Goal: Information Seeking & Learning: Learn about a topic

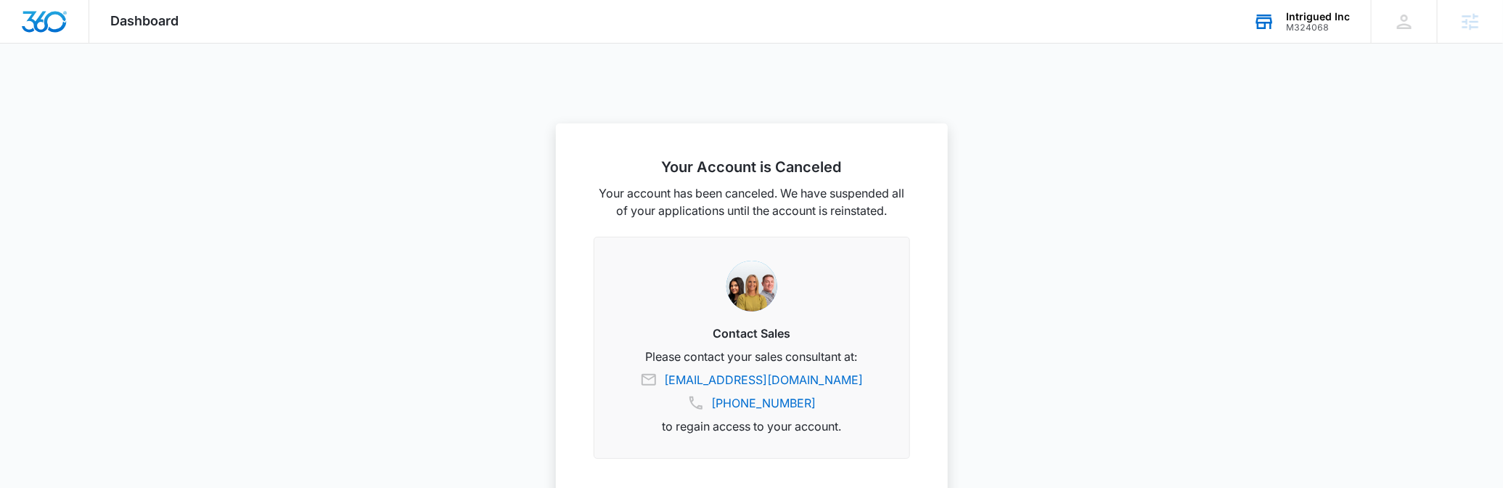
click at [1304, 23] on div "M324068" at bounding box center [1318, 28] width 64 height 10
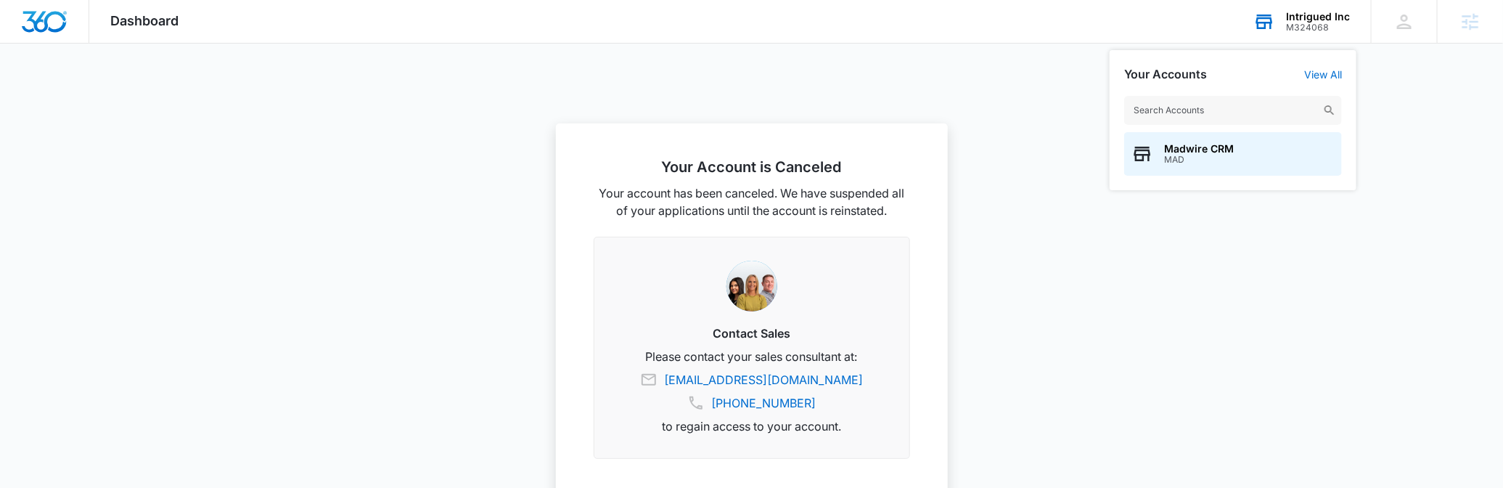
click at [1161, 106] on input "text" at bounding box center [1233, 110] width 218 height 29
type input "Madventu"
click at [1208, 169] on div "MADventures SD1000" at bounding box center [1233, 154] width 218 height 44
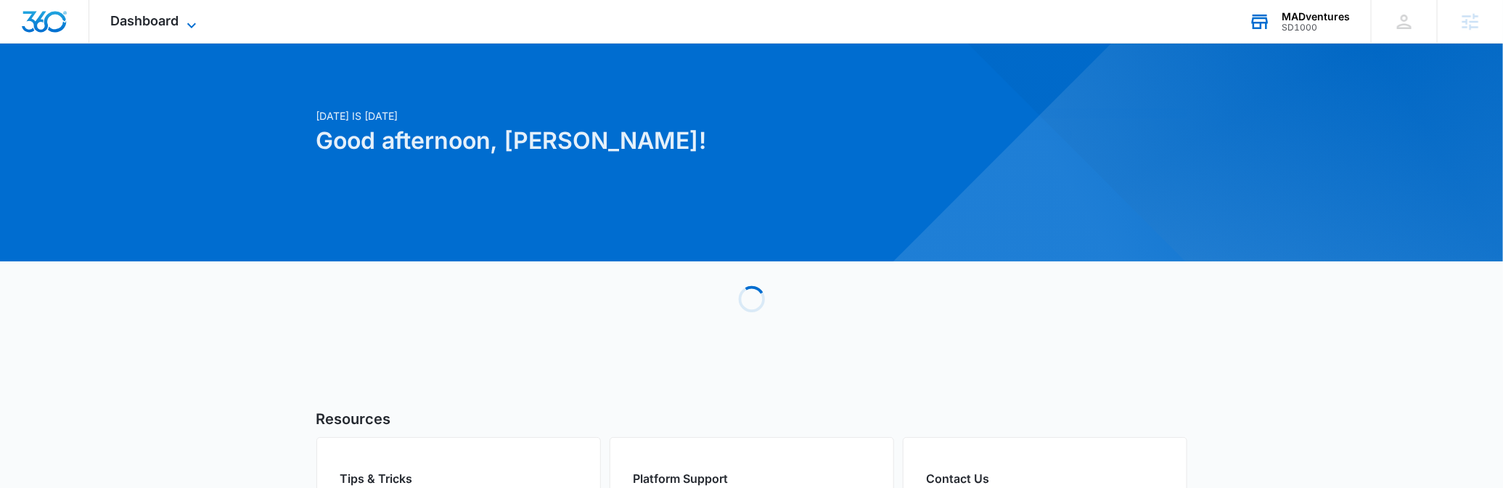
click at [152, 23] on span "Dashboard" at bounding box center [145, 20] width 68 height 15
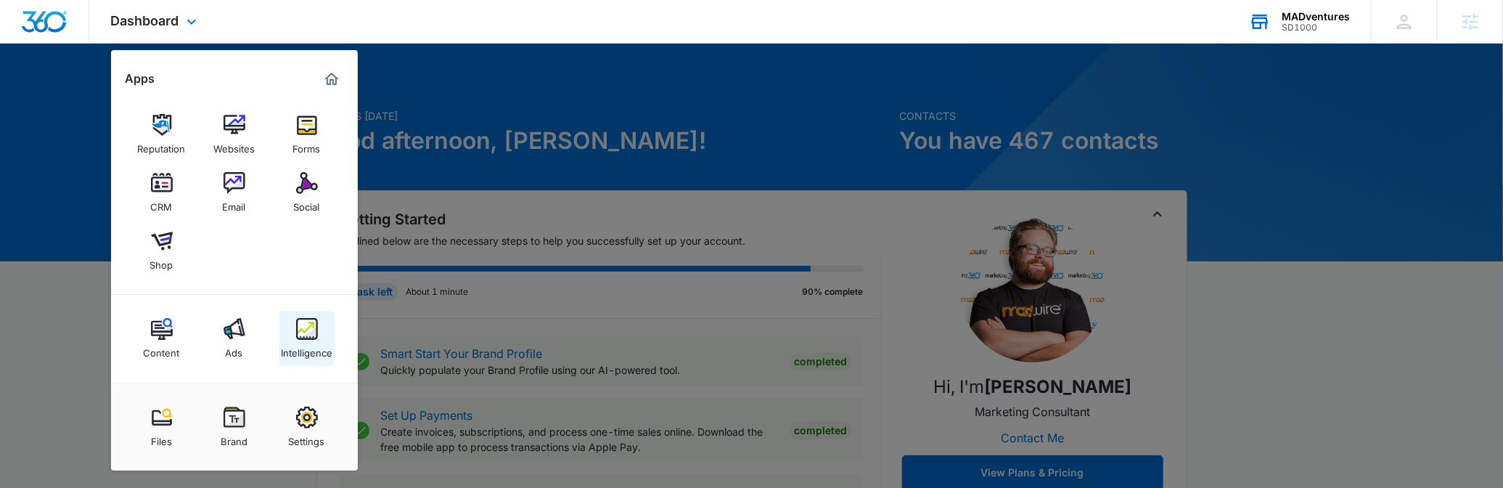
click at [301, 344] on div "Intelligence" at bounding box center [307, 349] width 52 height 19
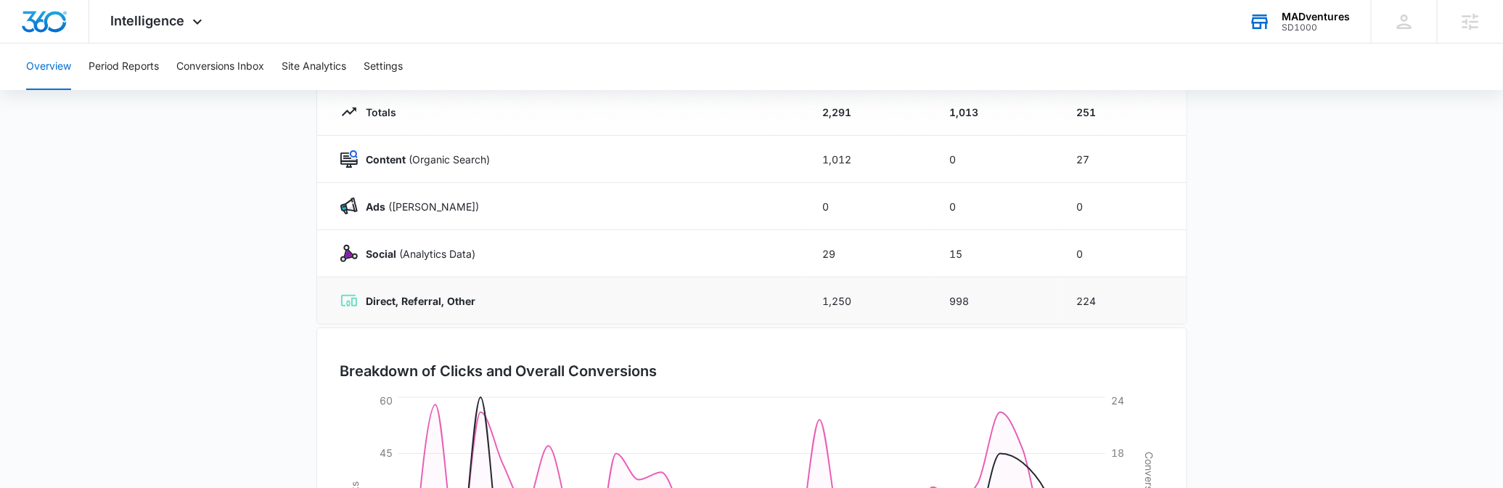
scroll to position [176, 0]
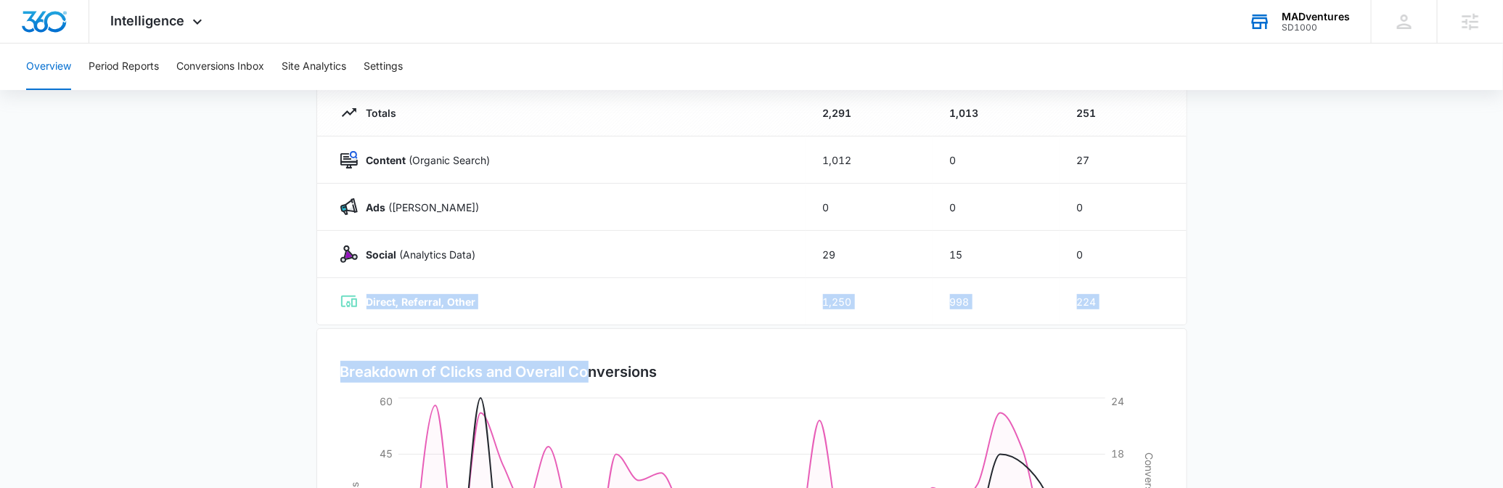
drag, startPoint x: 365, startPoint y: 301, endPoint x: 589, endPoint y: 326, distance: 225.6
click at [589, 326] on div "Overview 05/31/2025 06/30/2025 Channel Impressions Clicks Conversions Totals 2,…" at bounding box center [751, 342] width 871 height 762
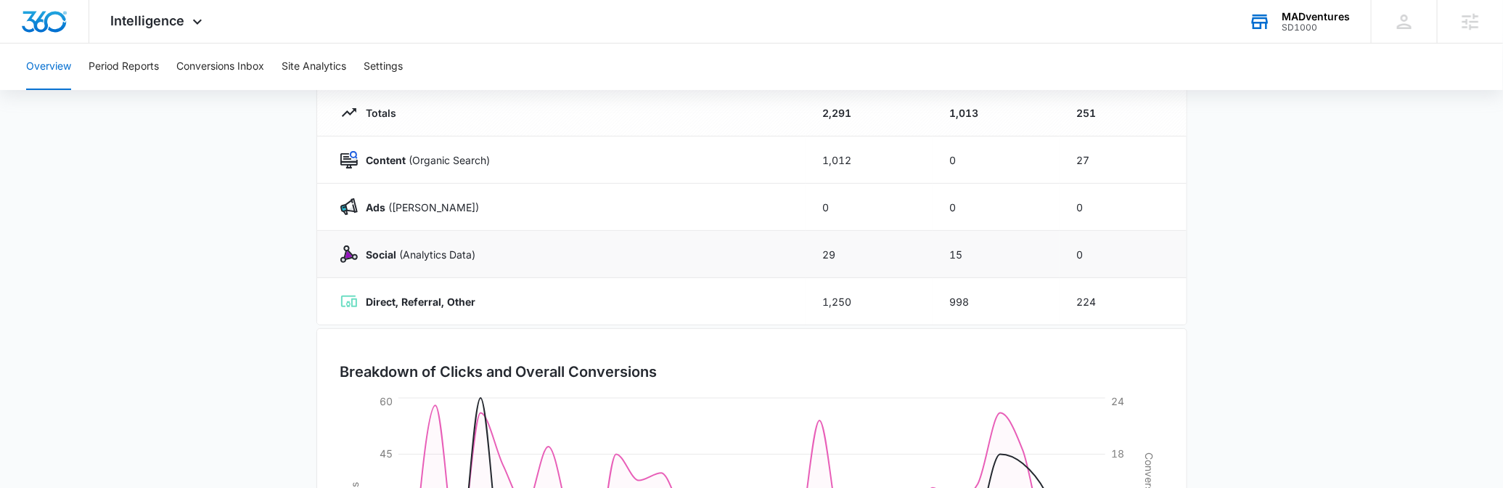
click at [575, 240] on td "Social (Analytics Data)" at bounding box center [561, 254] width 488 height 47
click at [128, 68] on button "Period Reports" at bounding box center [124, 67] width 70 height 46
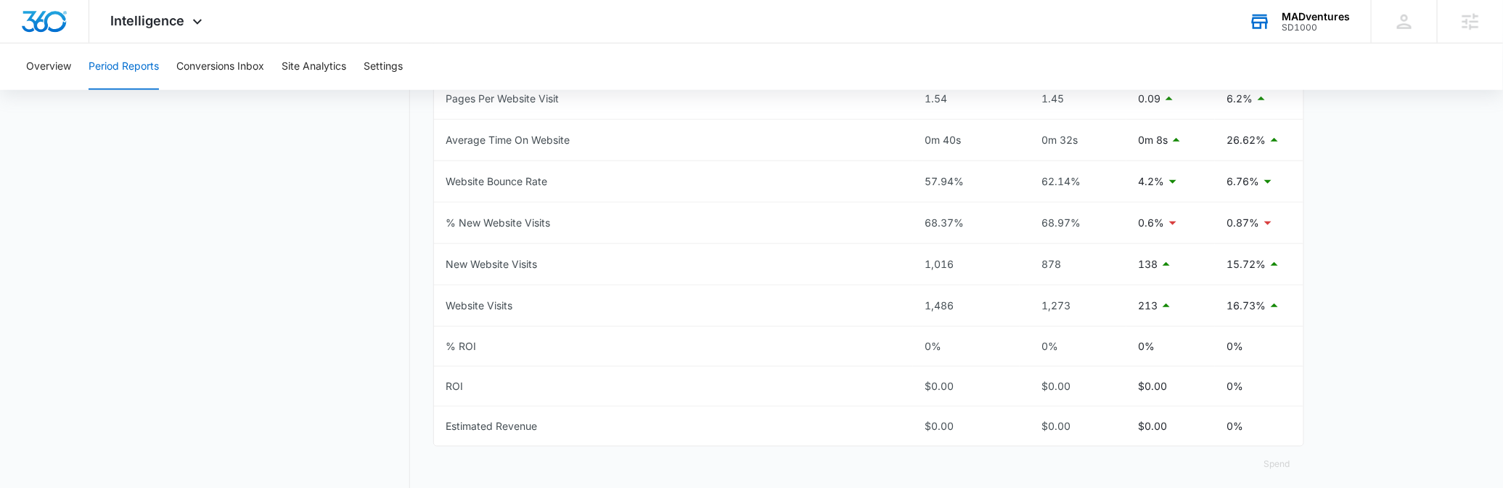
scroll to position [768, 0]
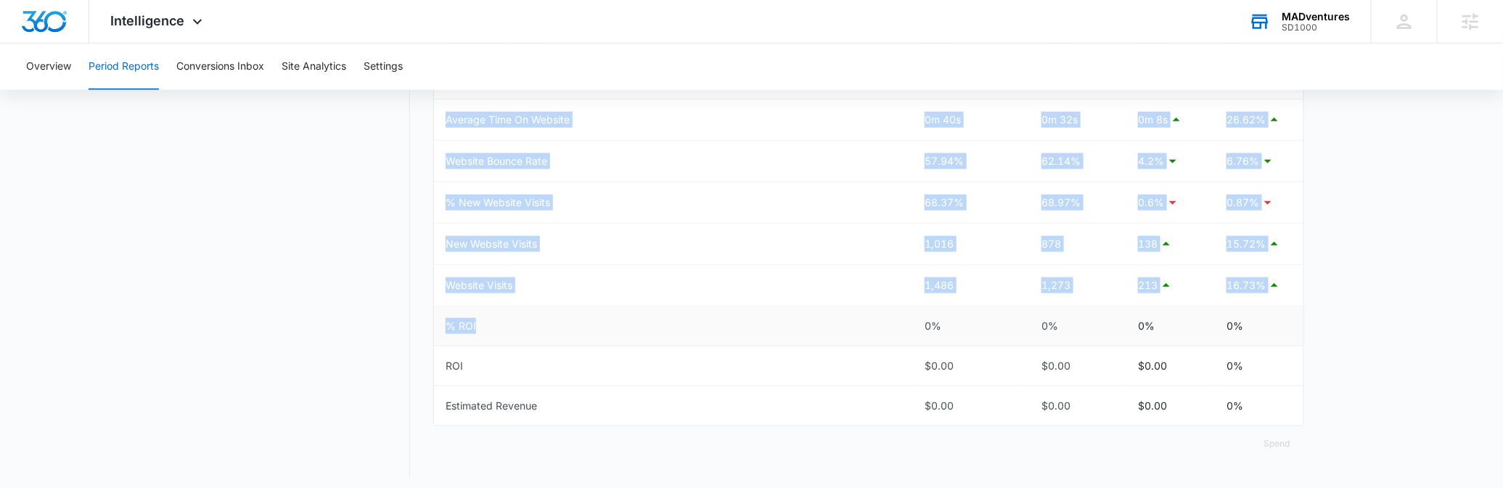
drag, startPoint x: 909, startPoint y: 322, endPoint x: 1342, endPoint y: 314, distance: 432.7
click at [904, 306] on td "% ROI" at bounding box center [673, 326] width 479 height 40
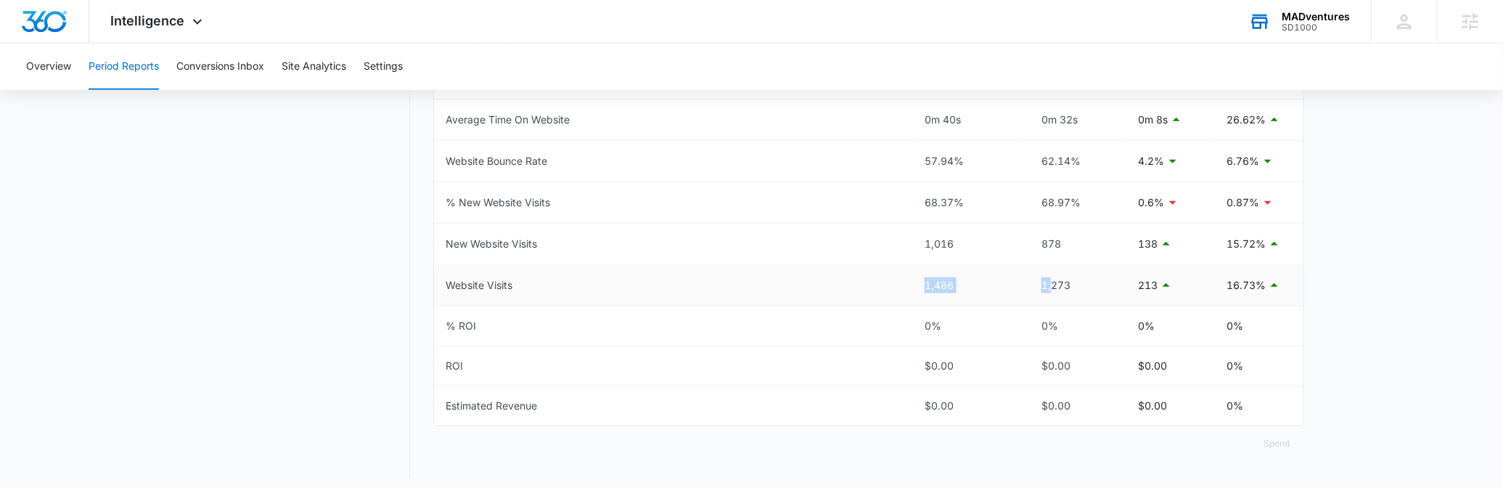
drag, startPoint x: 907, startPoint y: 277, endPoint x: 1121, endPoint y: 277, distance: 214.1
click at [1098, 280] on tr "Website Visits 1,486 1,273 213 16.73%" at bounding box center [869, 285] width 870 height 41
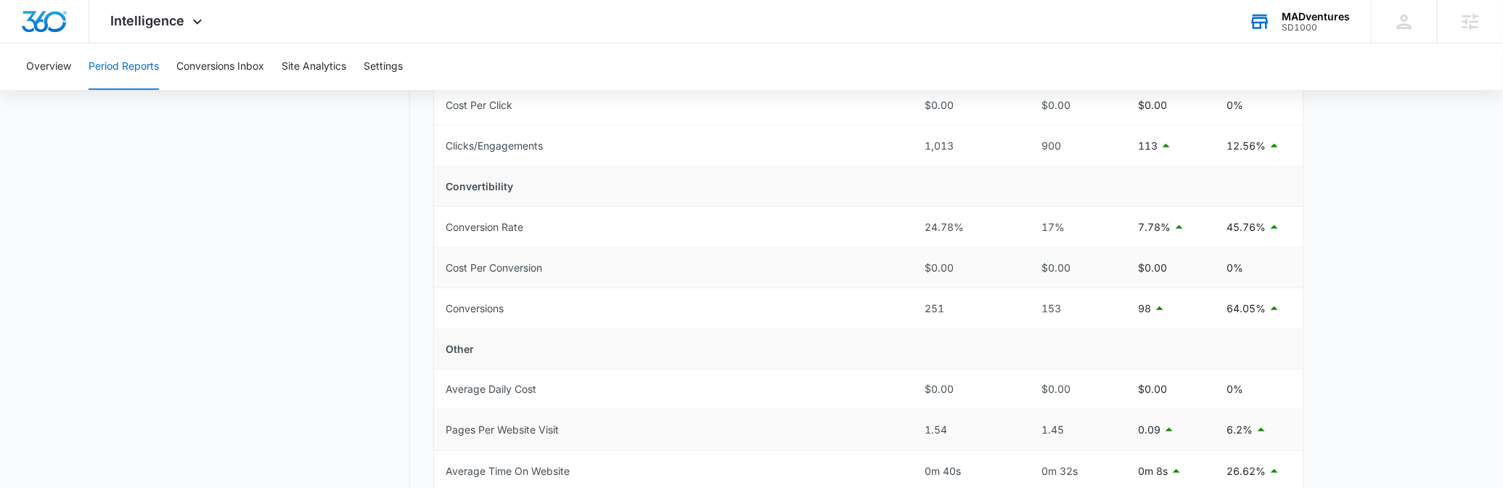
scroll to position [416, 0]
drag, startPoint x: 905, startPoint y: 239, endPoint x: 1113, endPoint y: 246, distance: 207.7
click at [1113, 246] on tbody "Total Spend $0.00 $0.00 $0.00 0% Visibility Cost Per Impression $0.00 $0.00 $0.…" at bounding box center [869, 310] width 870 height 933
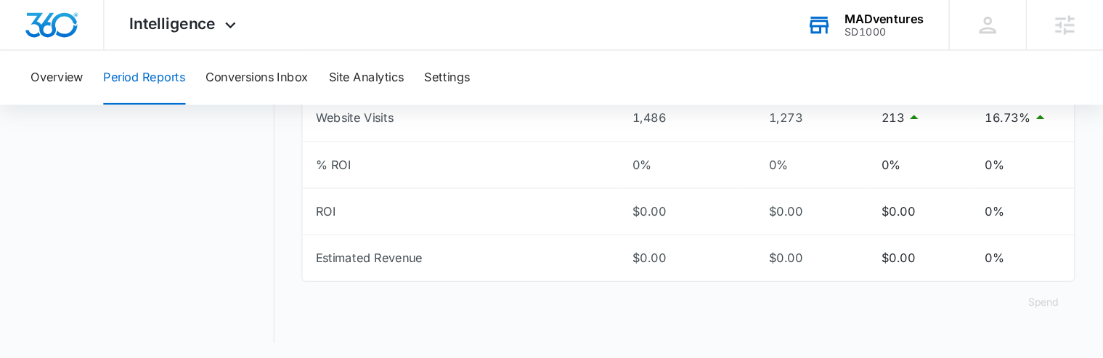
scroll to position [904, 0]
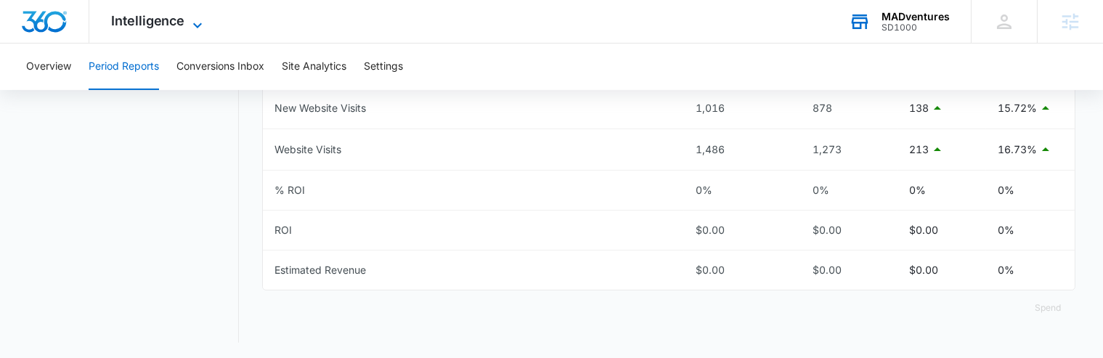
click at [176, 17] on span "Intelligence" at bounding box center [148, 20] width 74 height 15
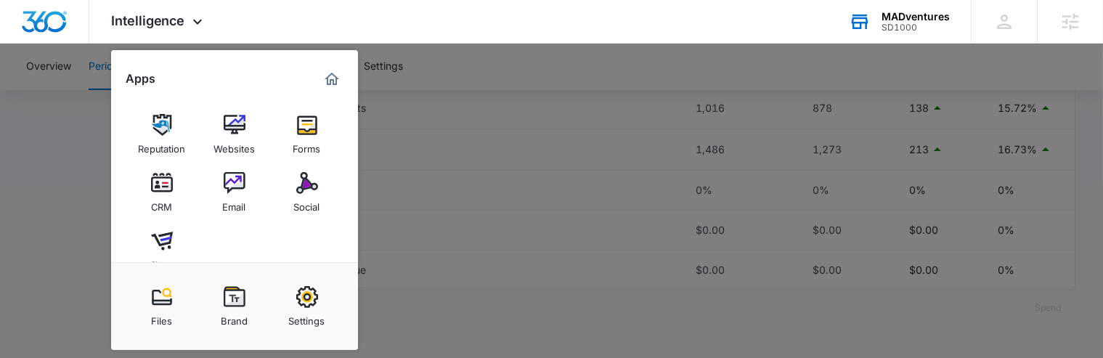
click at [697, 324] on div at bounding box center [551, 179] width 1103 height 358
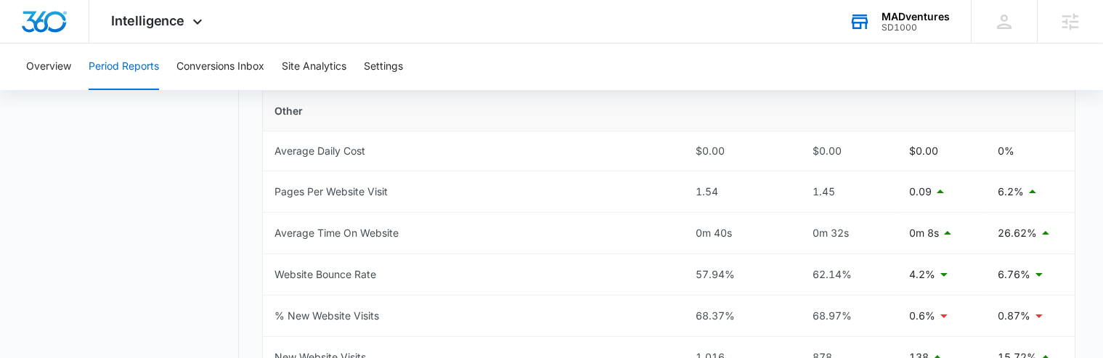
scroll to position [517, 0]
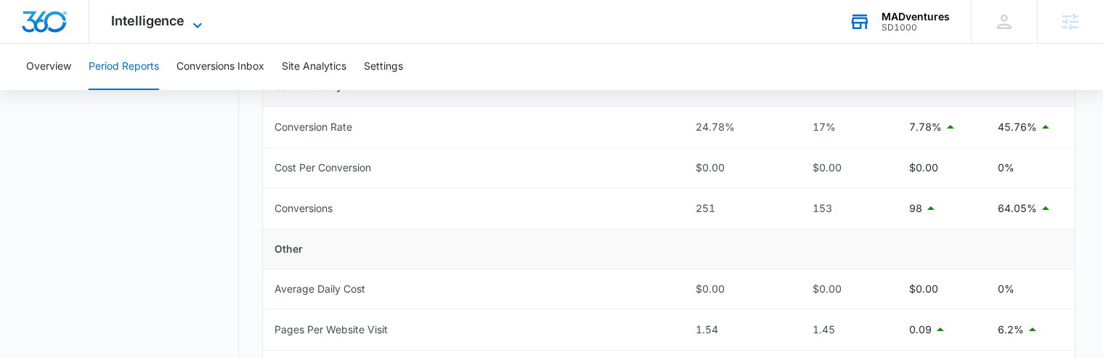
click at [181, 16] on span "Intelligence" at bounding box center [148, 20] width 74 height 15
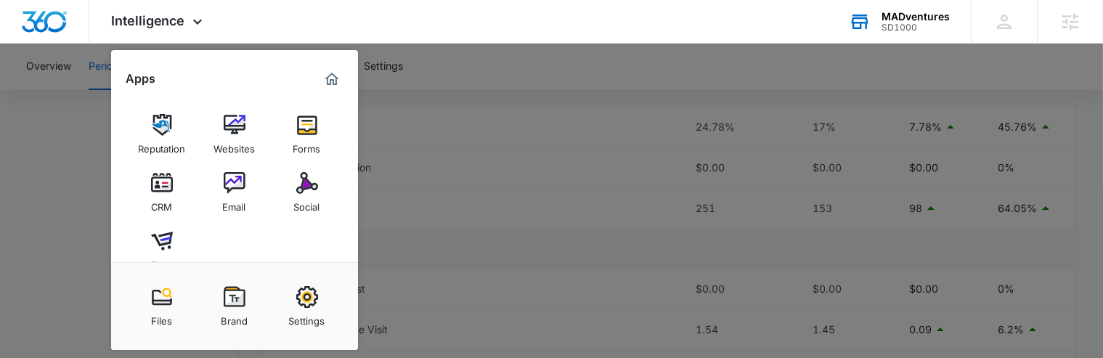
click at [232, 195] on div "Email" at bounding box center [234, 203] width 23 height 19
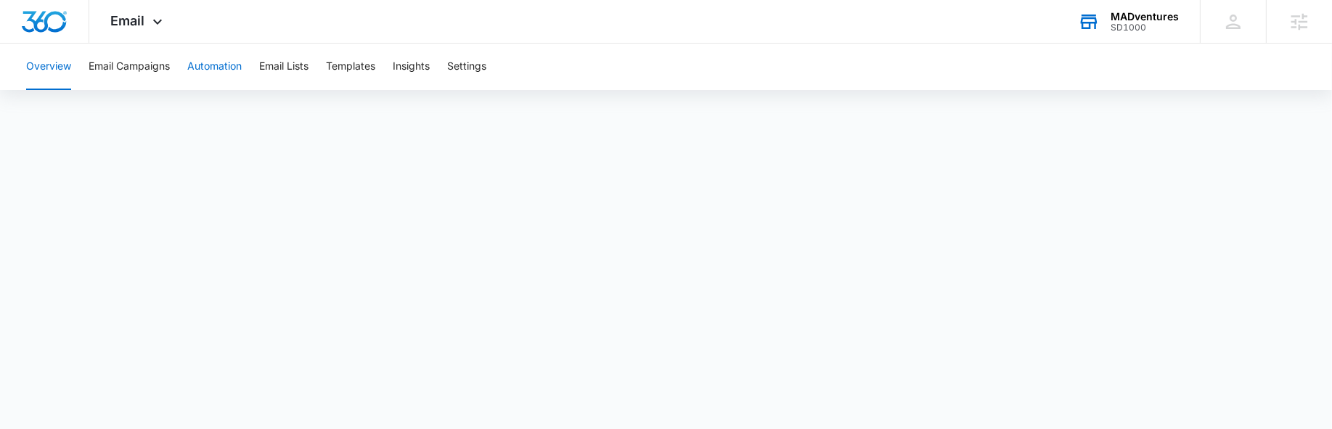
click at [221, 67] on button "Automation" at bounding box center [214, 67] width 54 height 46
click at [131, 18] on span "Email" at bounding box center [128, 20] width 34 height 15
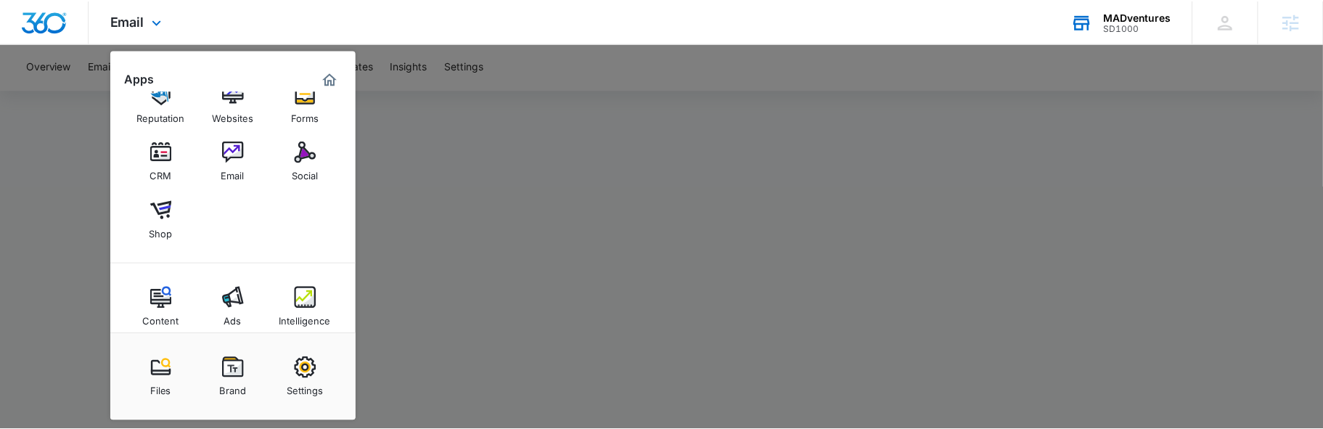
scroll to position [48, 0]
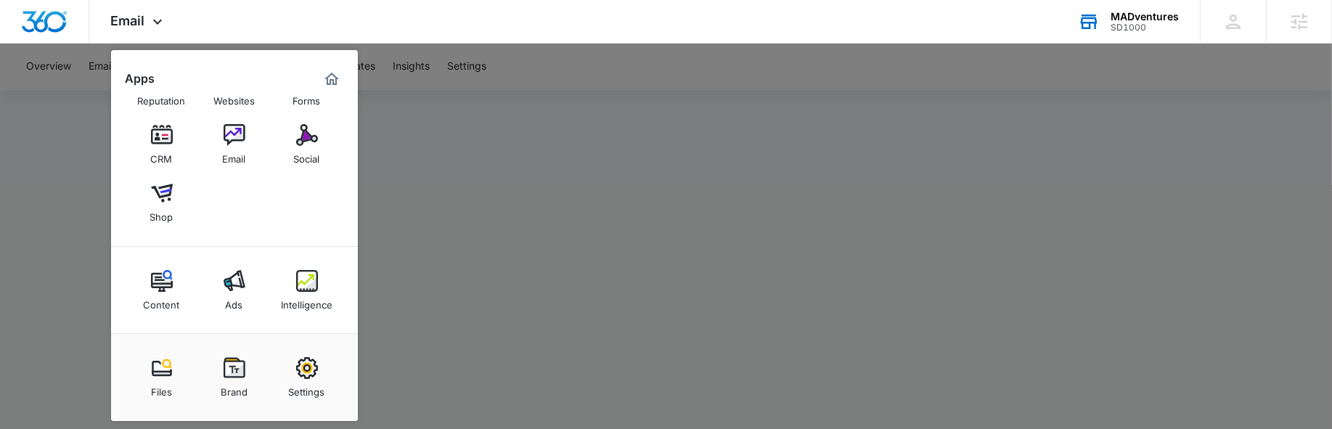
click at [569, 293] on div at bounding box center [666, 214] width 1332 height 429
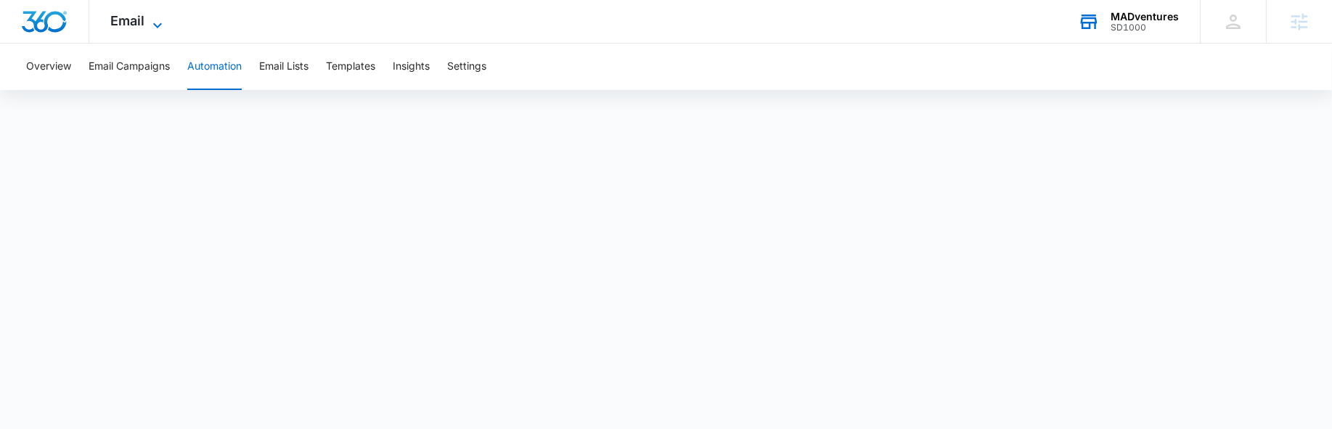
click at [148, 15] on div "Email Apps Reputation Websites Forms CRM Email Social Shop Content Ads Intellig…" at bounding box center [138, 21] width 99 height 43
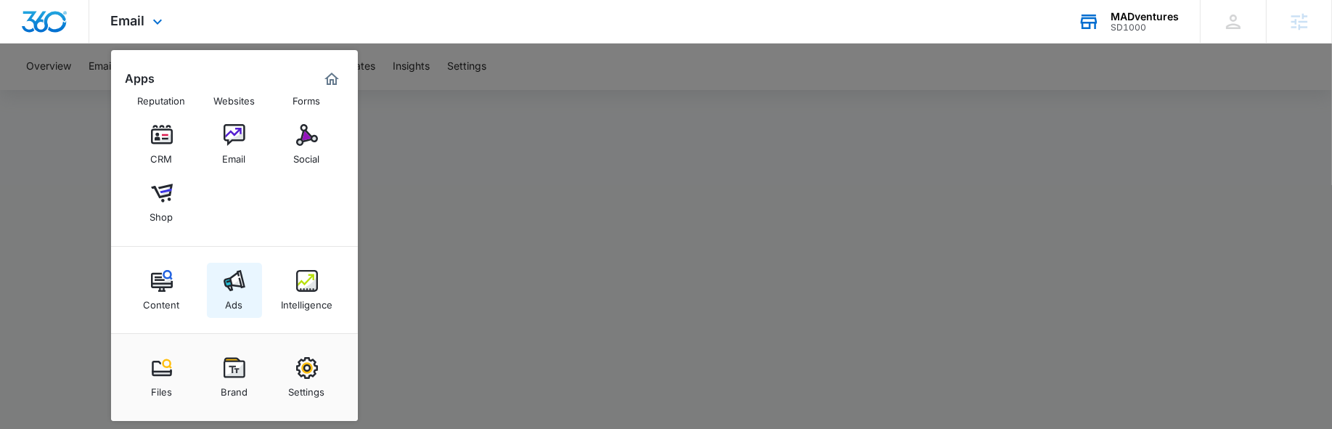
click at [228, 279] on img at bounding box center [235, 281] width 22 height 22
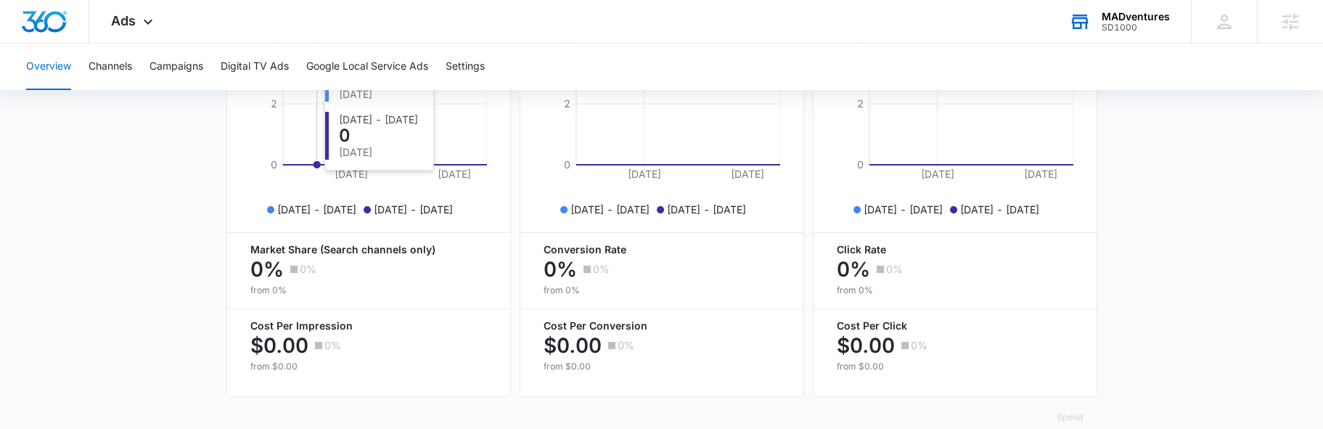
scroll to position [719, 0]
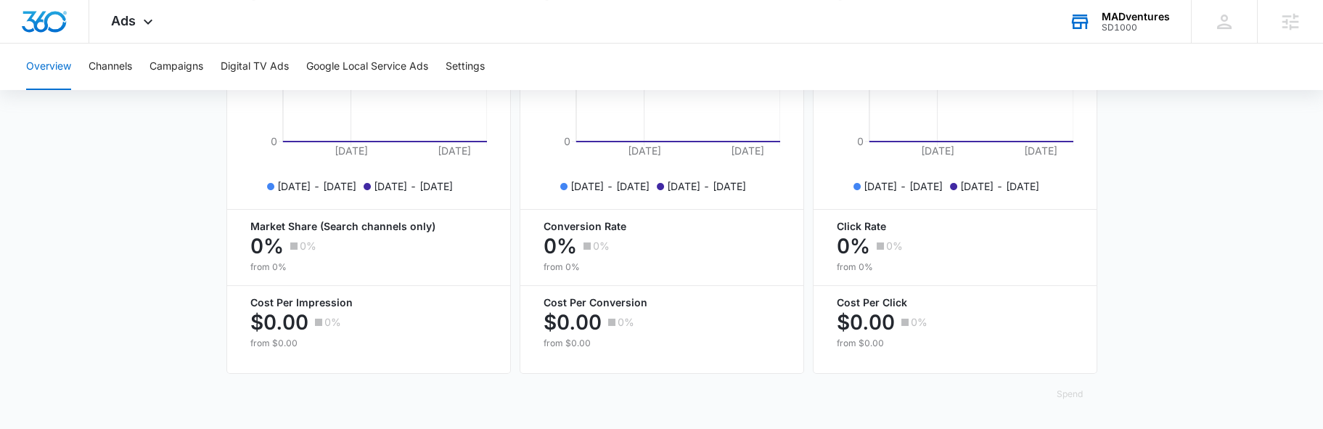
drag, startPoint x: 245, startPoint y: 233, endPoint x: 444, endPoint y: 224, distance: 199.1
click at [444, 224] on div "Overall Visibility May. 31 - Jun. 30, 2025 0 Jun 10, 2025 Jun 30, 2025 0 2 4 Ma…" at bounding box center [368, 142] width 285 height 464
click at [331, 0] on div "Ads Apps Reputation Websites Forms CRM Email Social Shop Content Ads Intelligen…" at bounding box center [661, 22] width 1323 height 44
drag, startPoint x: 239, startPoint y: 222, endPoint x: 446, endPoint y: 270, distance: 212.3
click at [446, 270] on div "Overall Visibility May. 31 - Jun. 30, 2025 0 Jun 10, 2025 Jun 30, 2025 0 2 4 Ma…" at bounding box center [368, 142] width 285 height 464
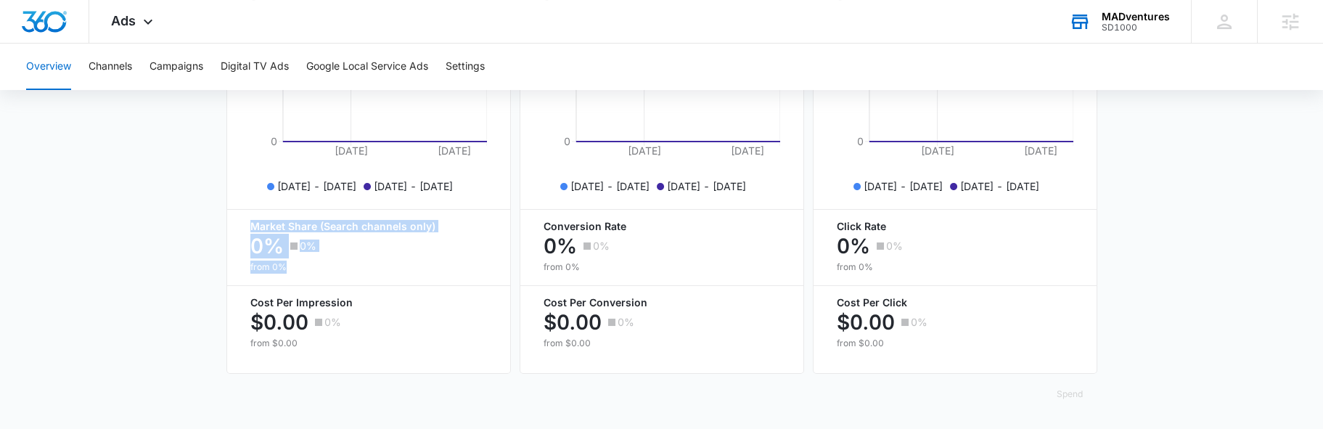
click at [446, 270] on p "from 0%" at bounding box center [368, 267] width 237 height 13
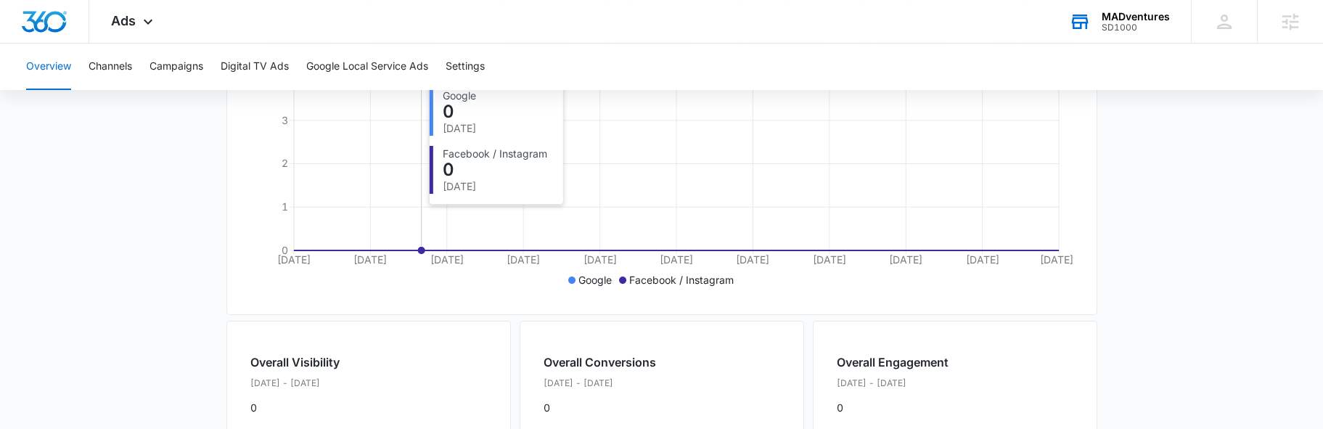
scroll to position [254, 0]
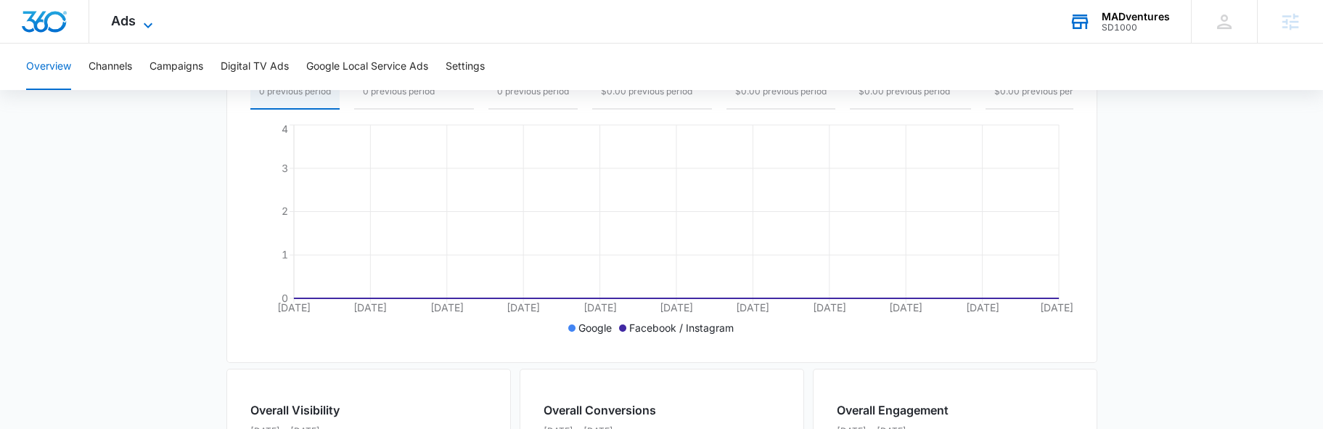
click at [144, 23] on icon at bounding box center [148, 25] width 9 height 5
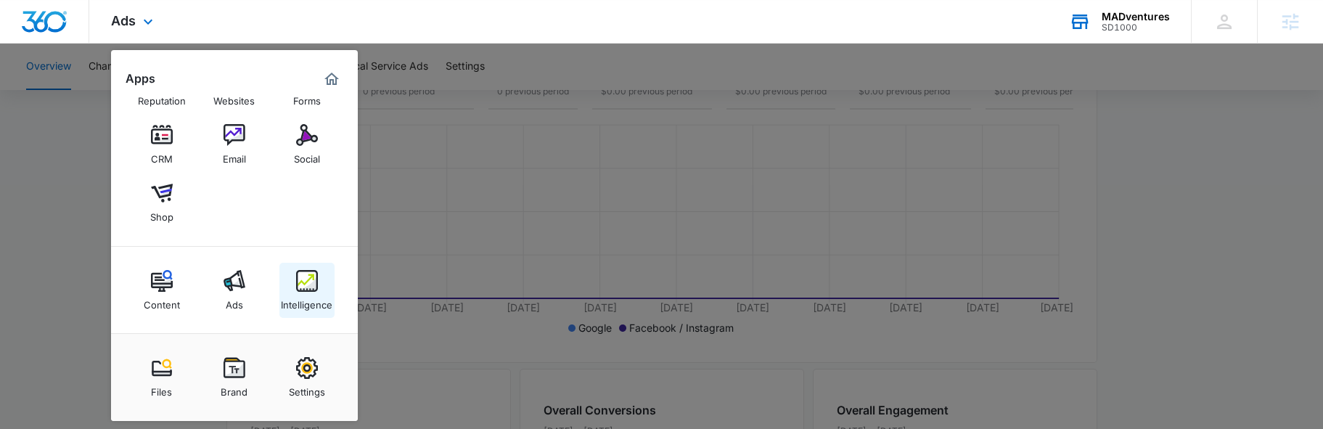
click at [299, 286] on img at bounding box center [307, 281] width 22 height 22
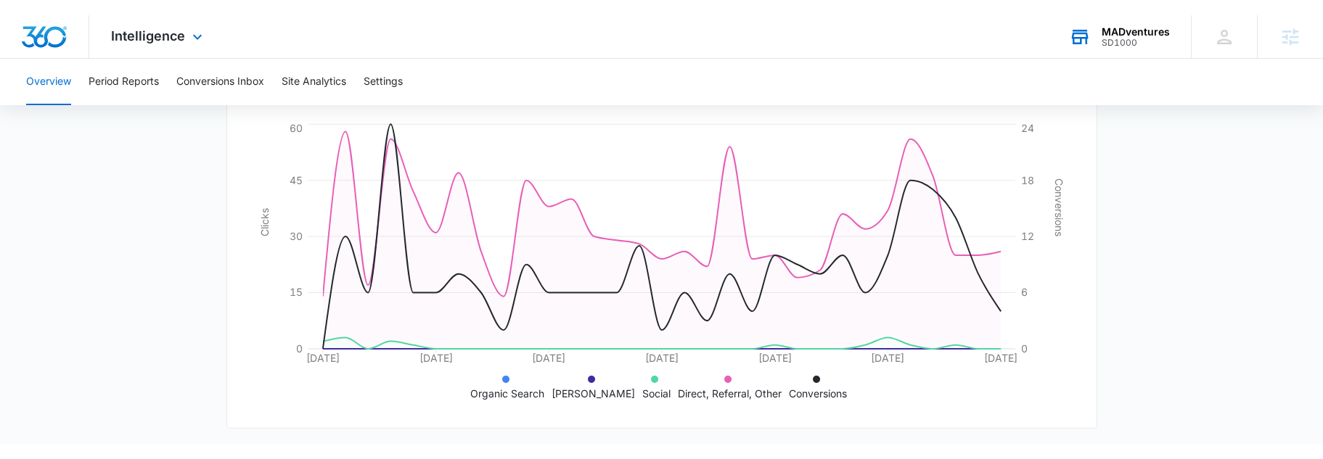
scroll to position [435, 0]
